Goal: Task Accomplishment & Management: Use online tool/utility

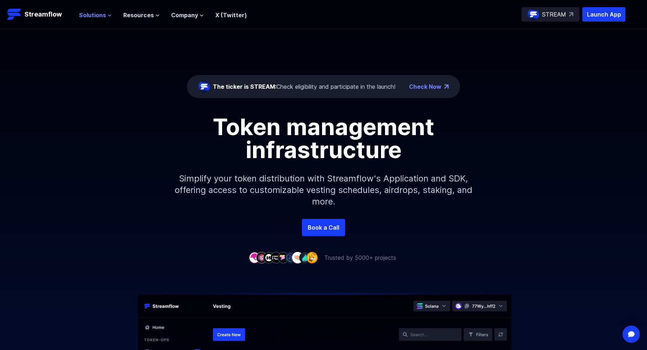
click at [96, 13] on span "Solutions" at bounding box center [92, 15] width 27 height 9
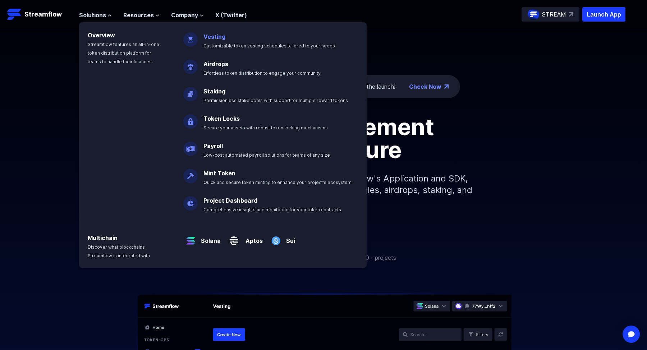
click at [223, 41] on p "Vesting Customizable token vesting schedules tailored to your needs" at bounding box center [274, 38] width 150 height 23
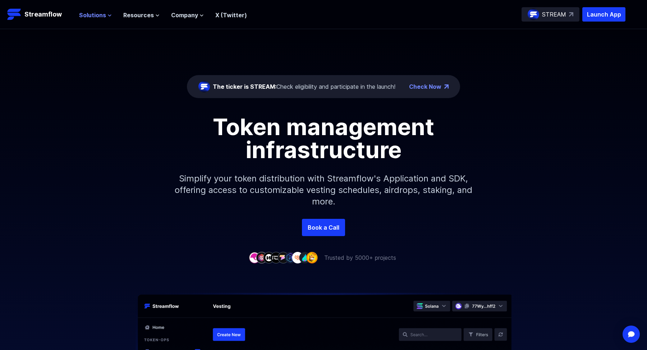
click at [90, 14] on span "Solutions" at bounding box center [92, 15] width 27 height 9
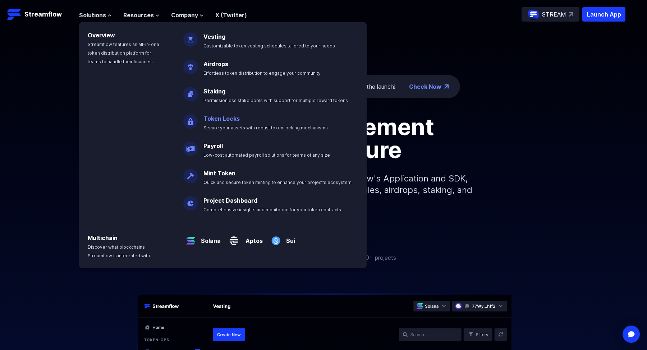
click at [222, 118] on link "Token Locks" at bounding box center [222, 118] width 36 height 7
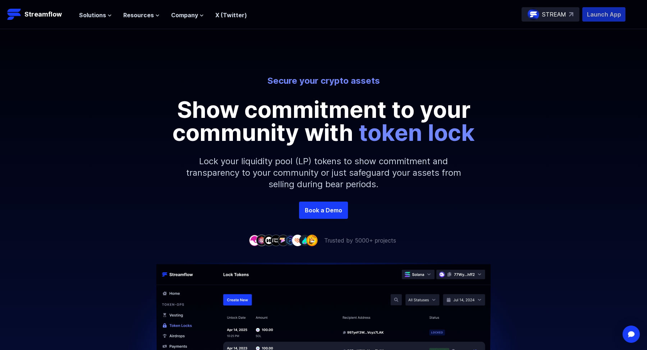
click at [603, 13] on p "Launch App" at bounding box center [604, 14] width 43 height 14
